Goal: Transaction & Acquisition: Obtain resource

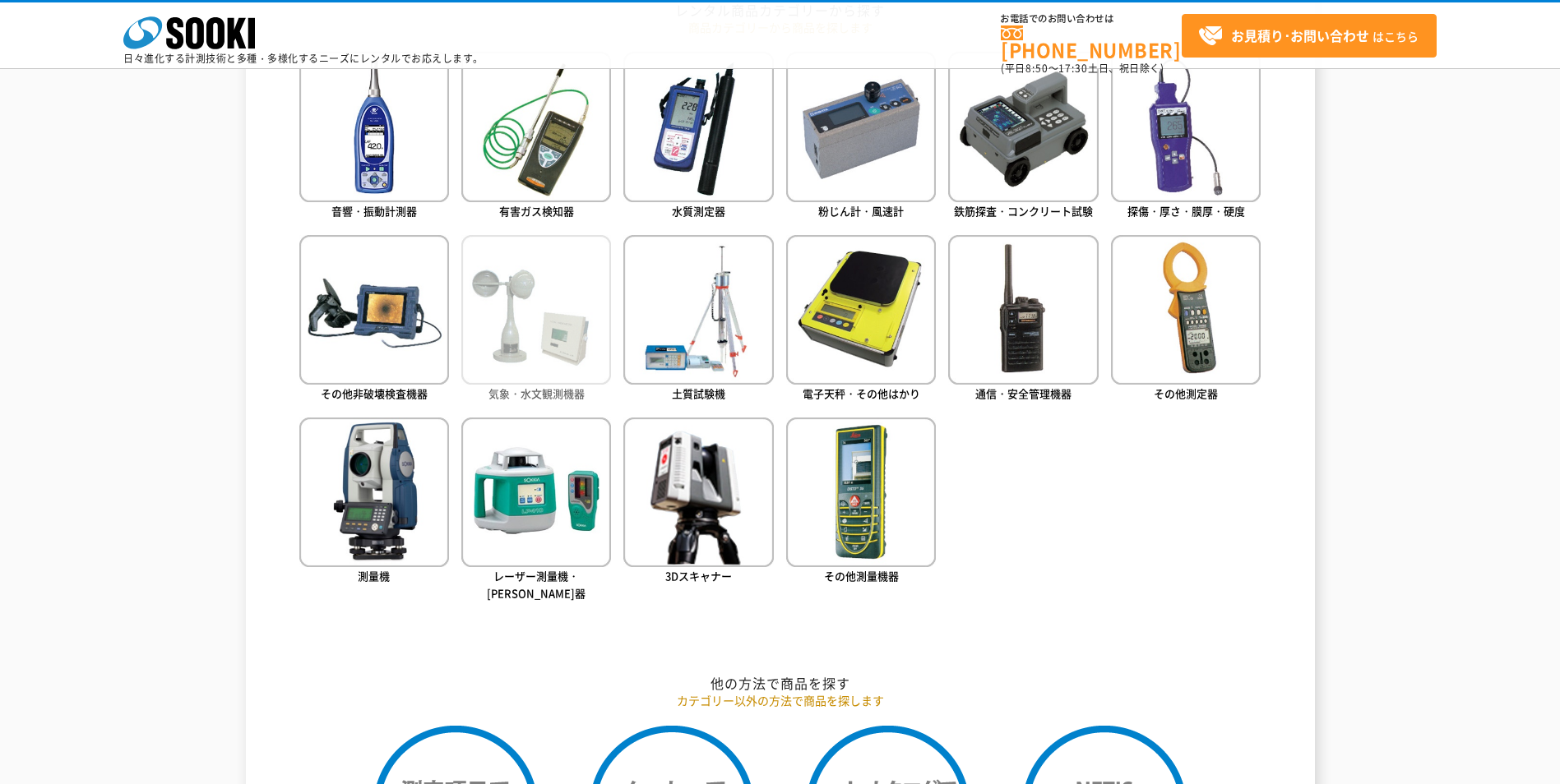
scroll to position [822, 0]
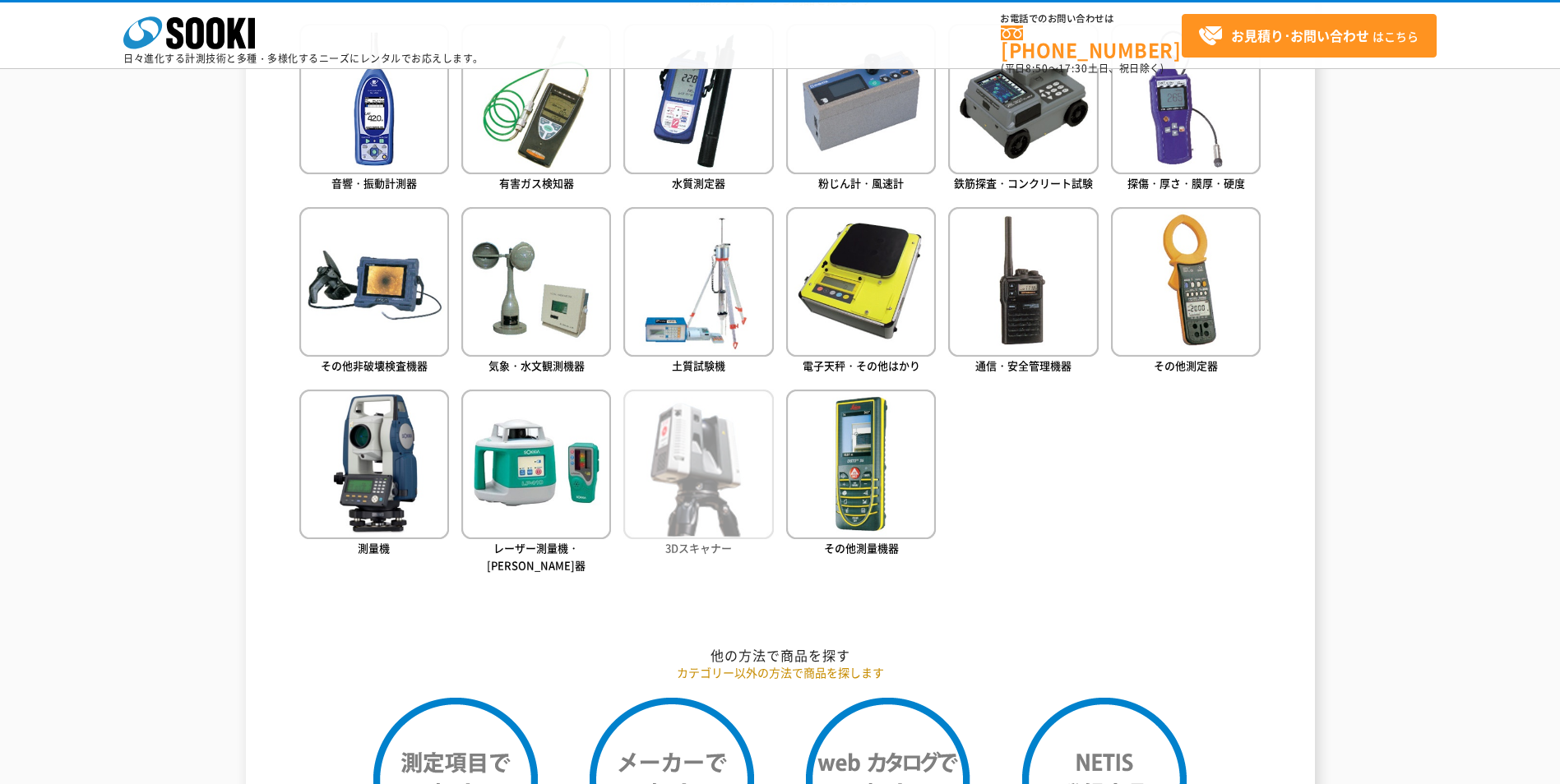
click at [733, 446] on img at bounding box center [698, 465] width 149 height 149
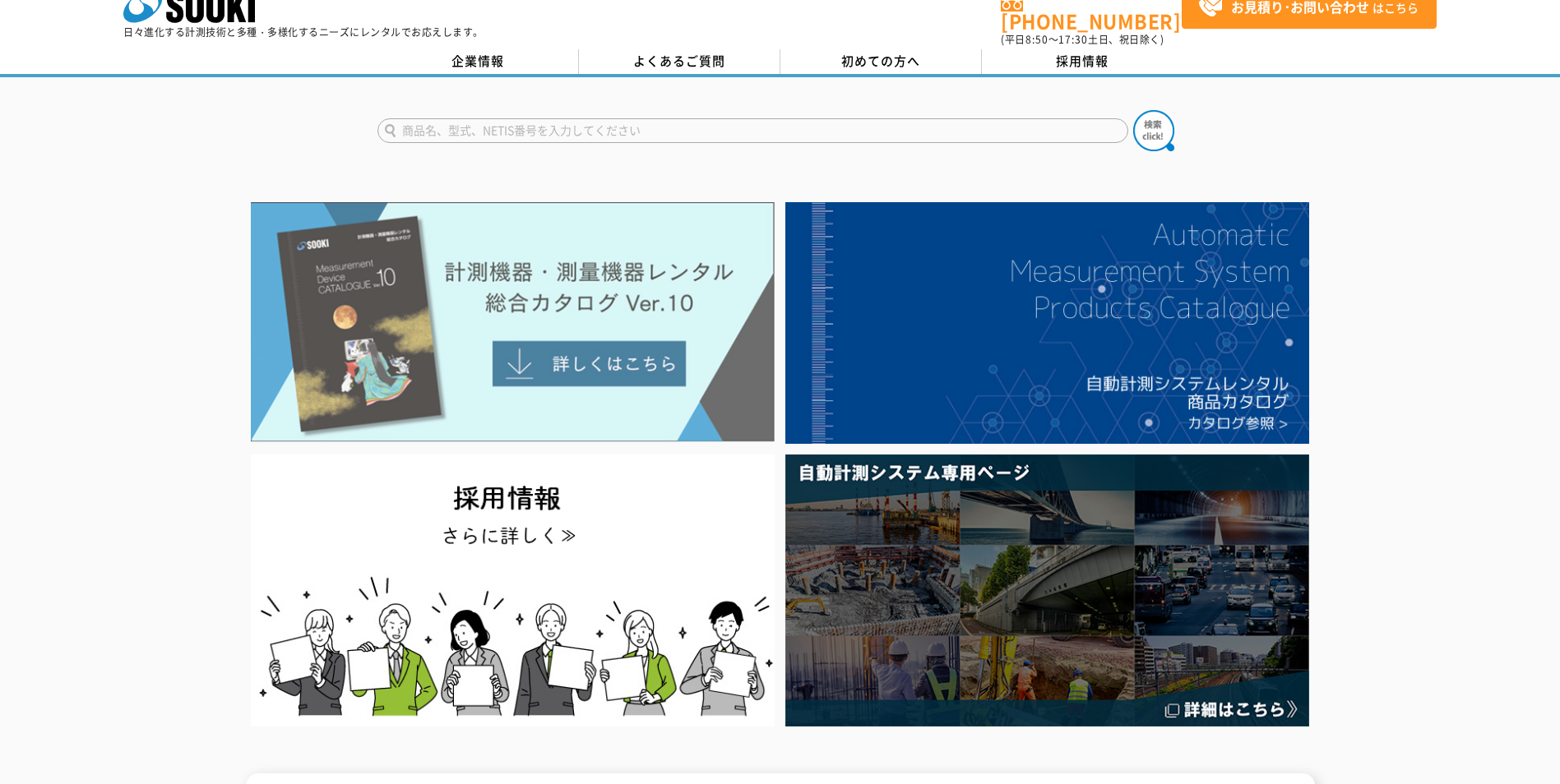
scroll to position [0, 0]
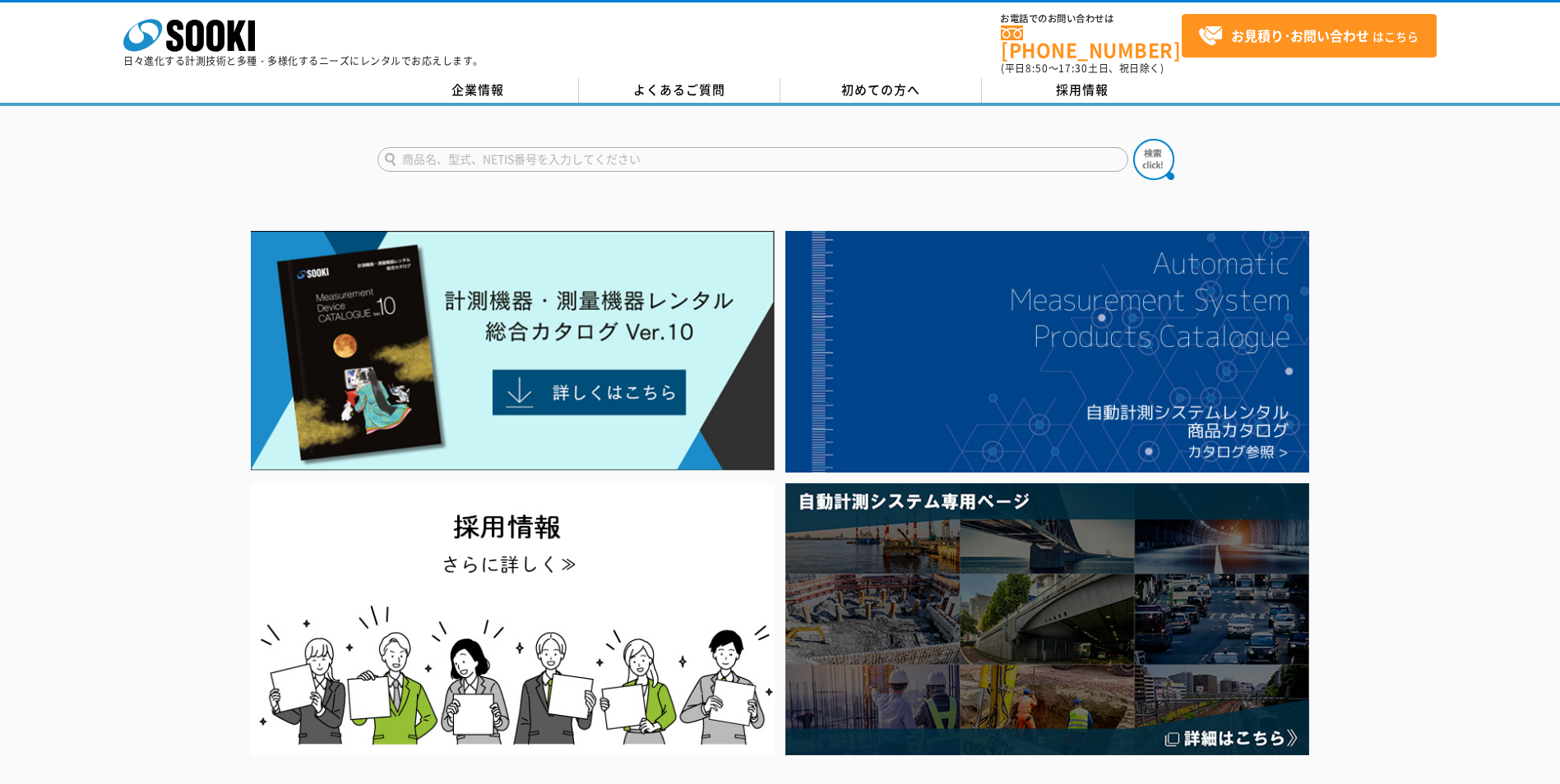
click at [574, 160] on input "text" at bounding box center [752, 160] width 751 height 25
type input "カメラ"
click at [1133, 139] on button at bounding box center [1154, 160] width 42 height 42
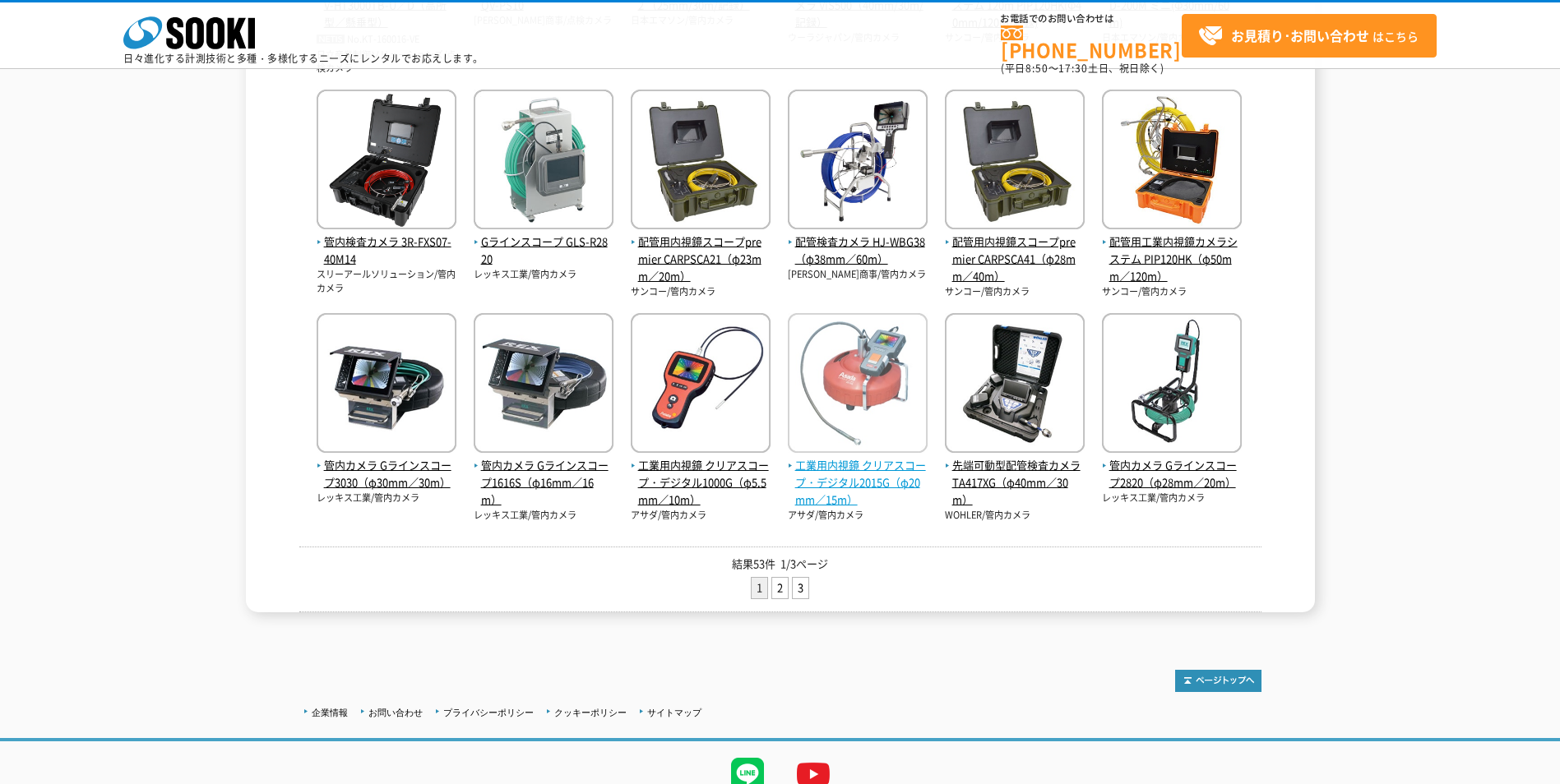
scroll to position [636, 0]
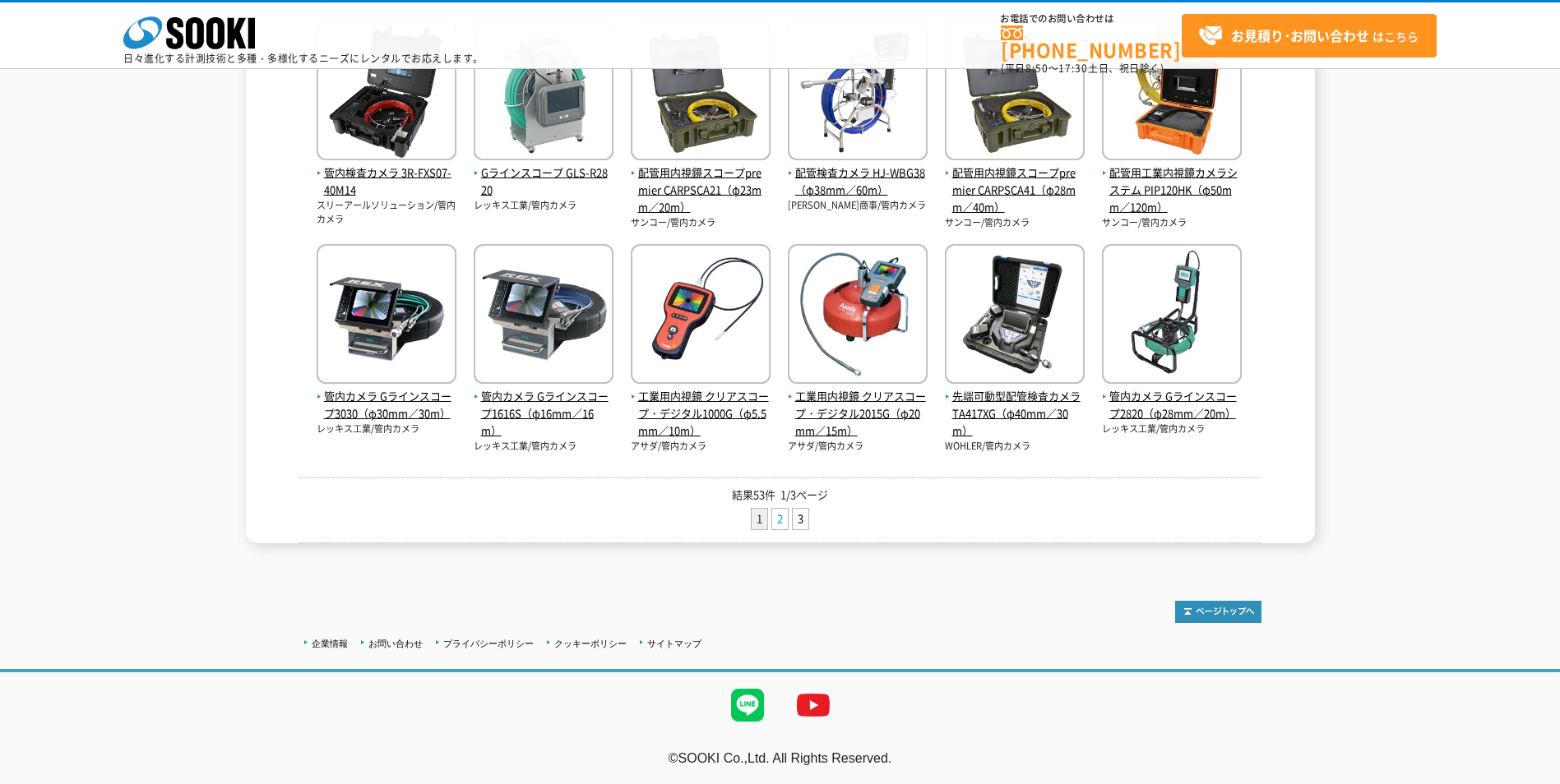
click at [781, 511] on link "2" at bounding box center [780, 520] width 16 height 21
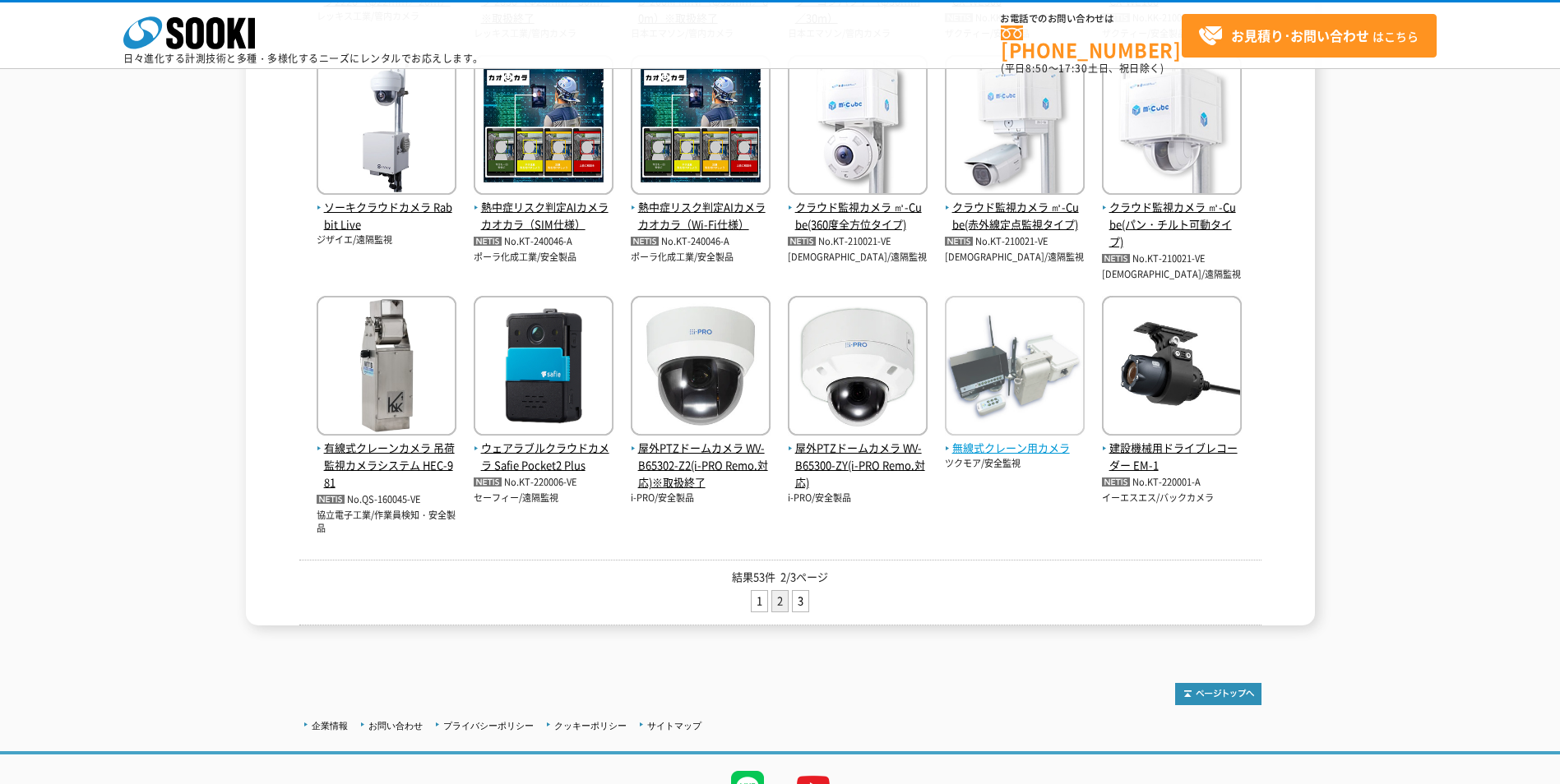
scroll to position [575, 0]
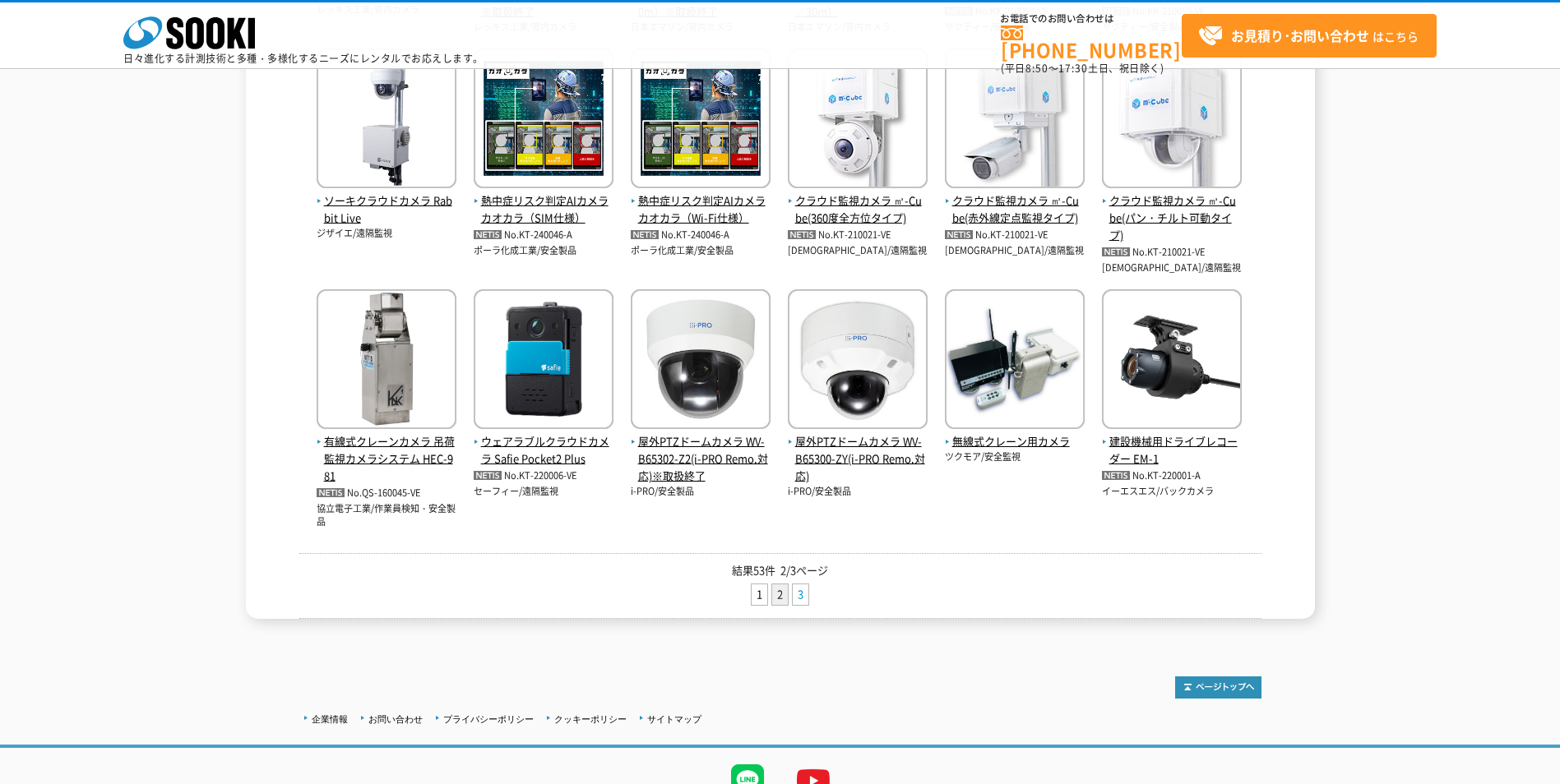
click at [806, 594] on link "3" at bounding box center [800, 595] width 16 height 21
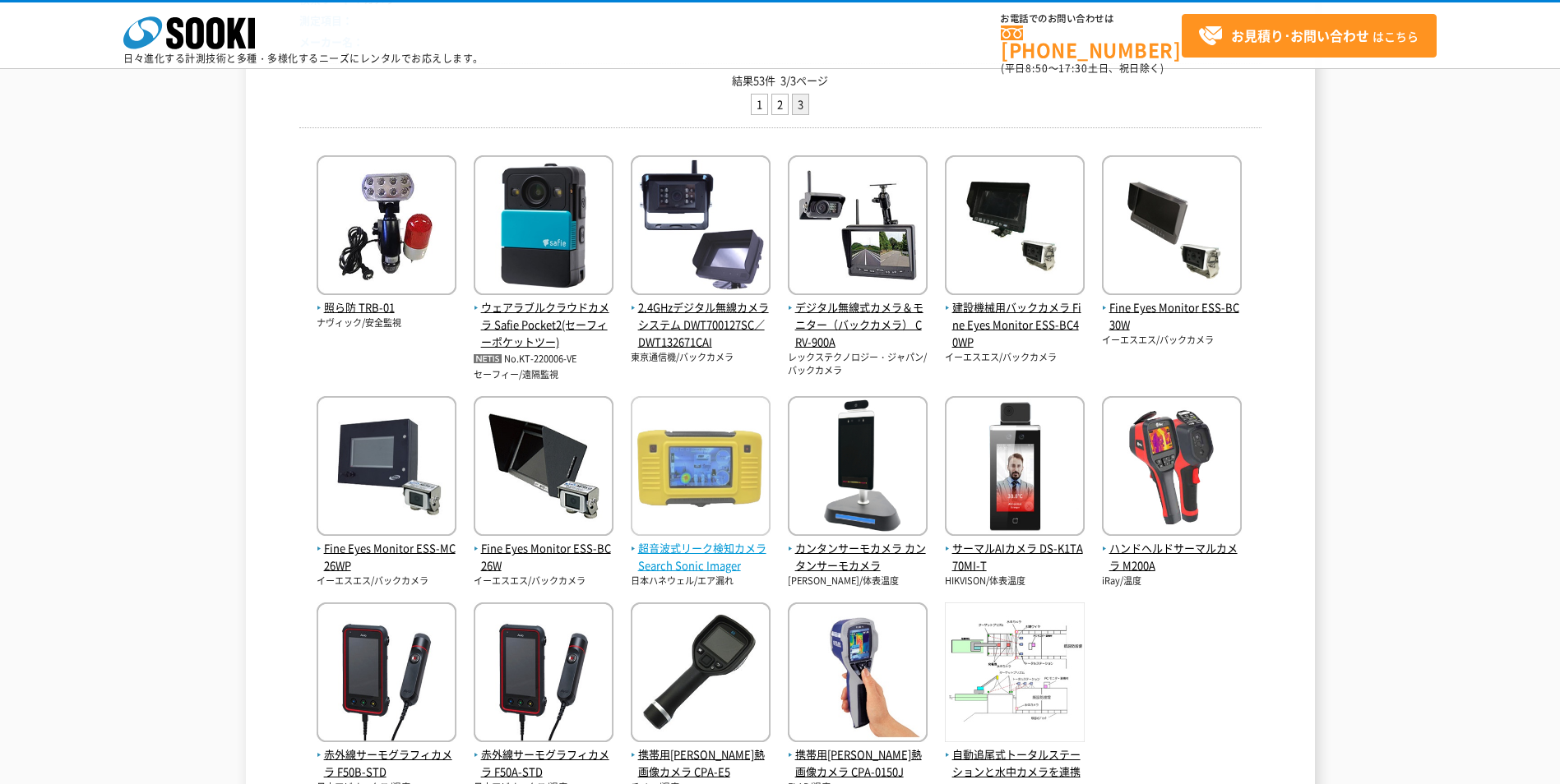
scroll to position [164, 0]
